Goal: Task Accomplishment & Management: Use online tool/utility

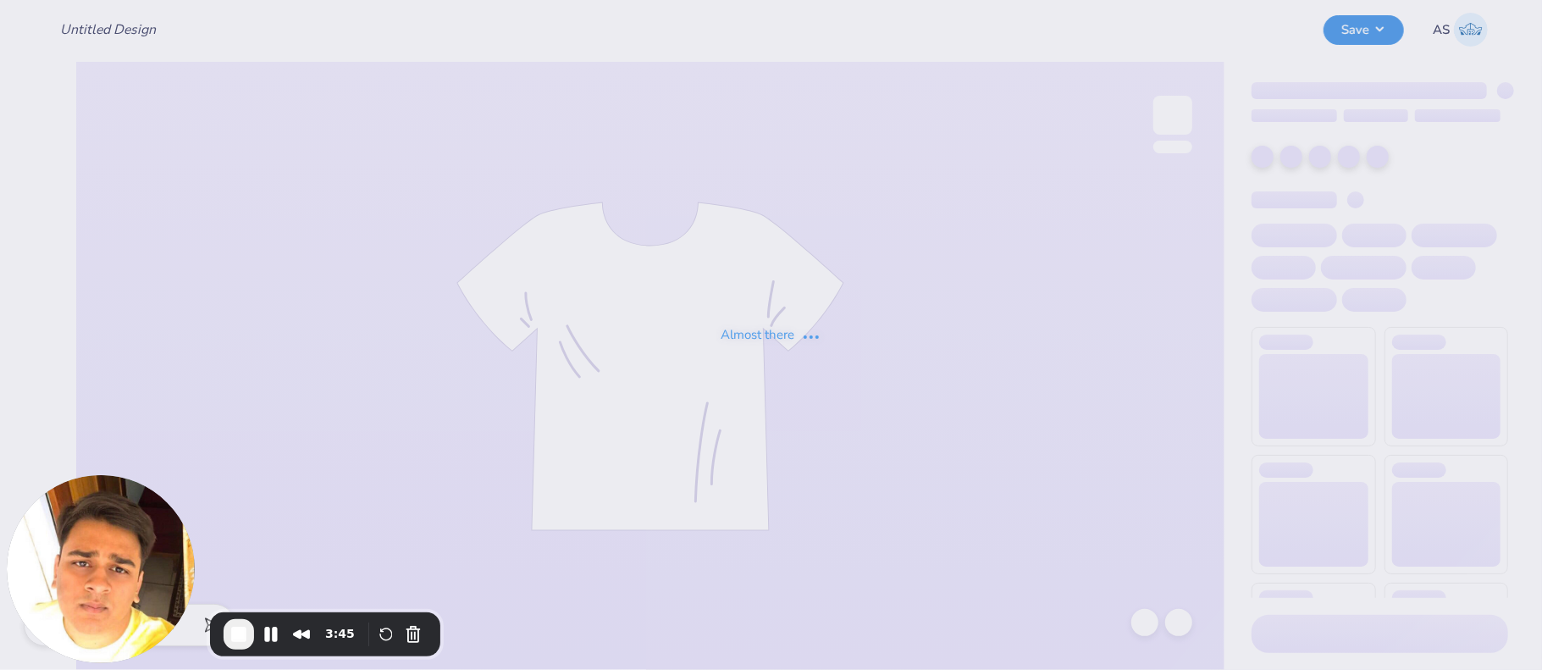
type input "Summer sets"
